Goal: Navigation & Orientation: Find specific page/section

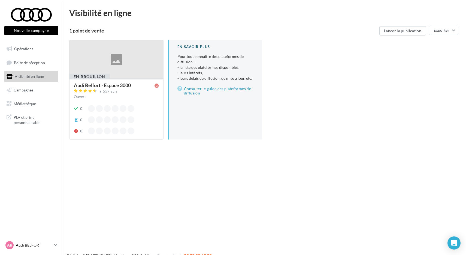
click at [31, 245] on p "Audi BELFORT" at bounding box center [34, 244] width 36 height 5
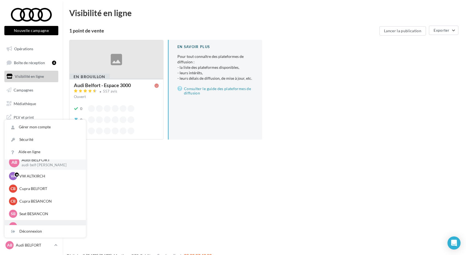
scroll to position [12, 0]
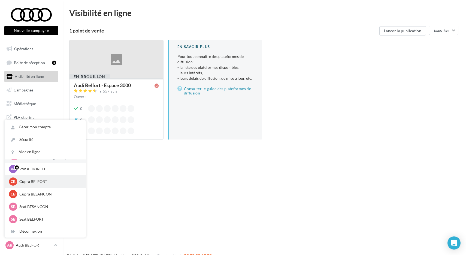
click at [43, 181] on p "Cupra BELFORT" at bounding box center [49, 181] width 60 height 5
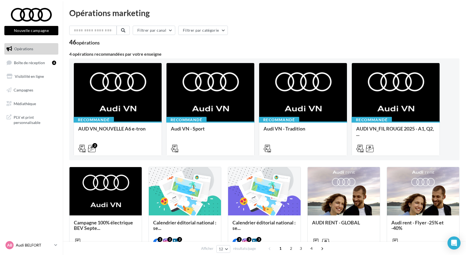
click at [23, 241] on link "AB Audi BELFORT audi-belf-rob" at bounding box center [31, 245] width 54 height 10
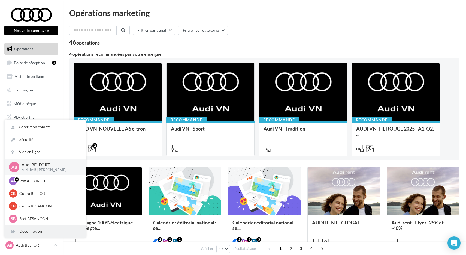
click at [24, 237] on div "Déconnexion" at bounding box center [45, 231] width 81 height 12
